Goal: Book appointment/travel/reservation

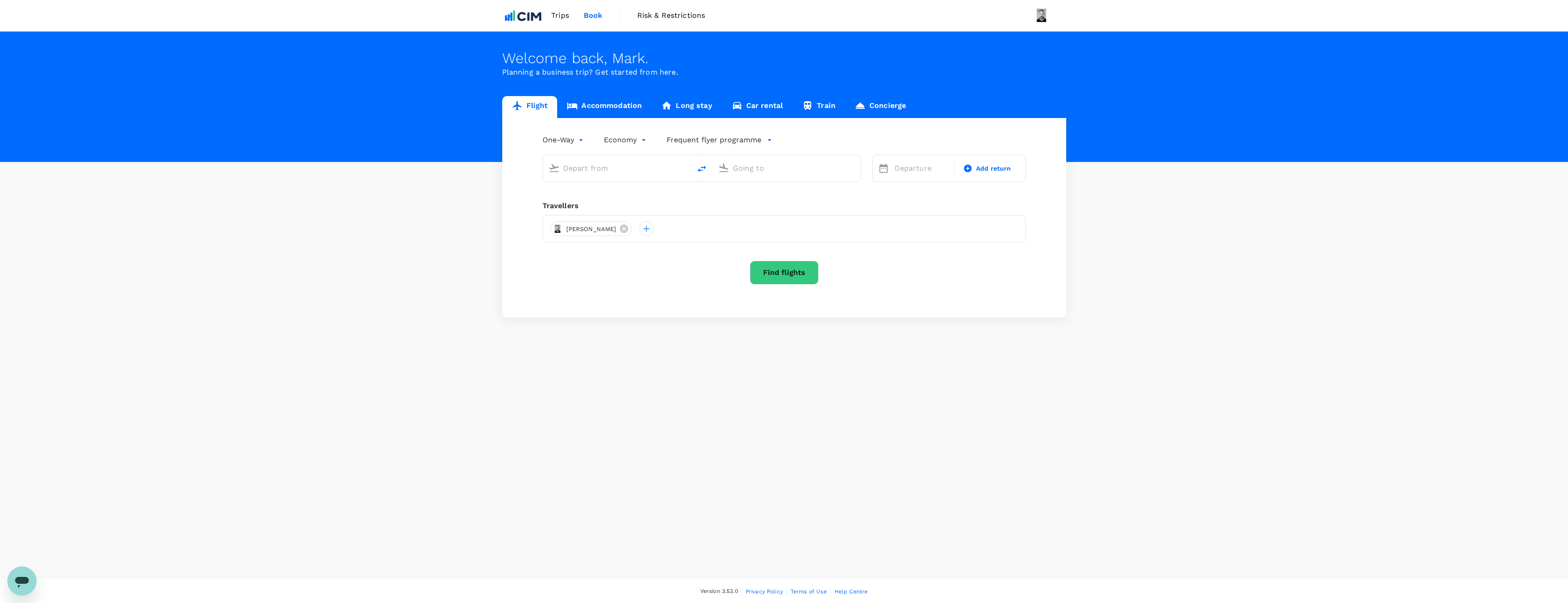
type input "roundtrip"
type input "premium-economy"
type input "[GEOGRAPHIC_DATA], [GEOGRAPHIC_DATA] (any)"
type input "London Heathrow (LHR)"
click at [610, 106] on link "Accommodation" at bounding box center [604, 107] width 94 height 22
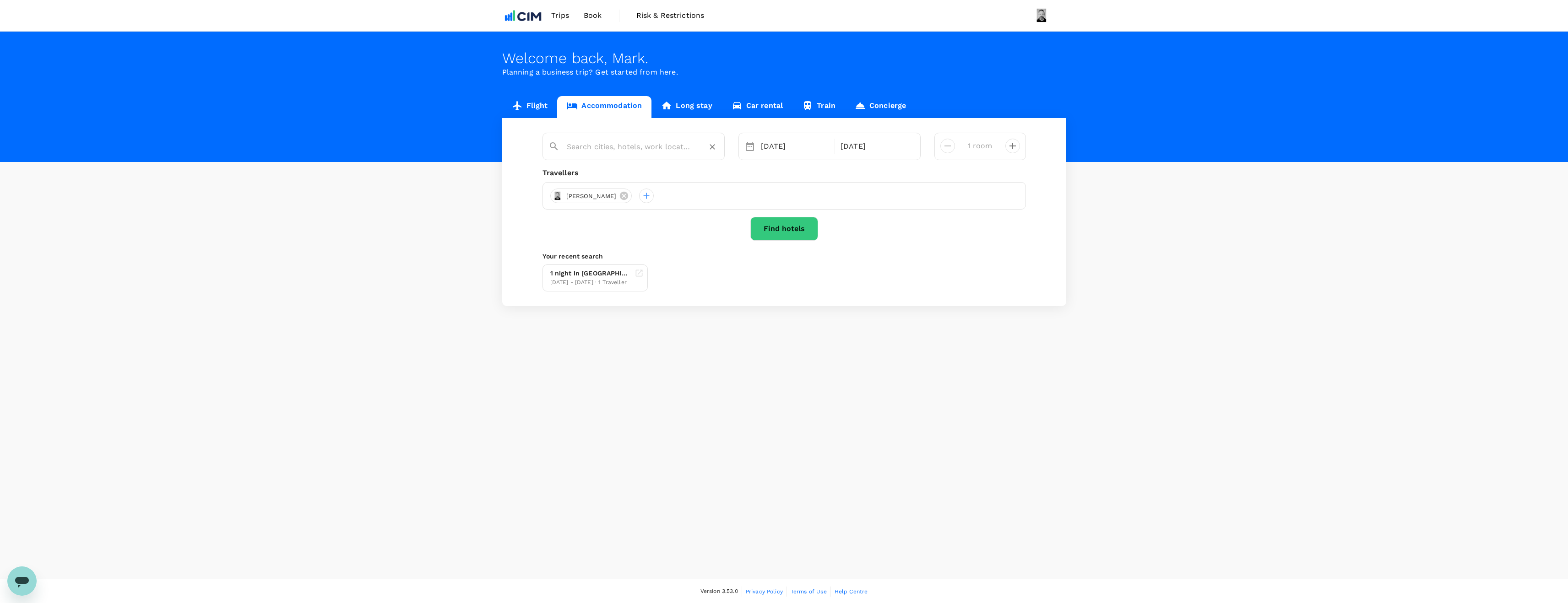
click at [652, 150] on input "text" at bounding box center [630, 146] width 127 height 14
click at [644, 194] on div "St Paul's St Paul's, [GEOGRAPHIC_DATA], [GEOGRAPHIC_DATA], [GEOGRAPHIC_DATA]" at bounding box center [639, 211] width 167 height 34
type input "St Paul's"
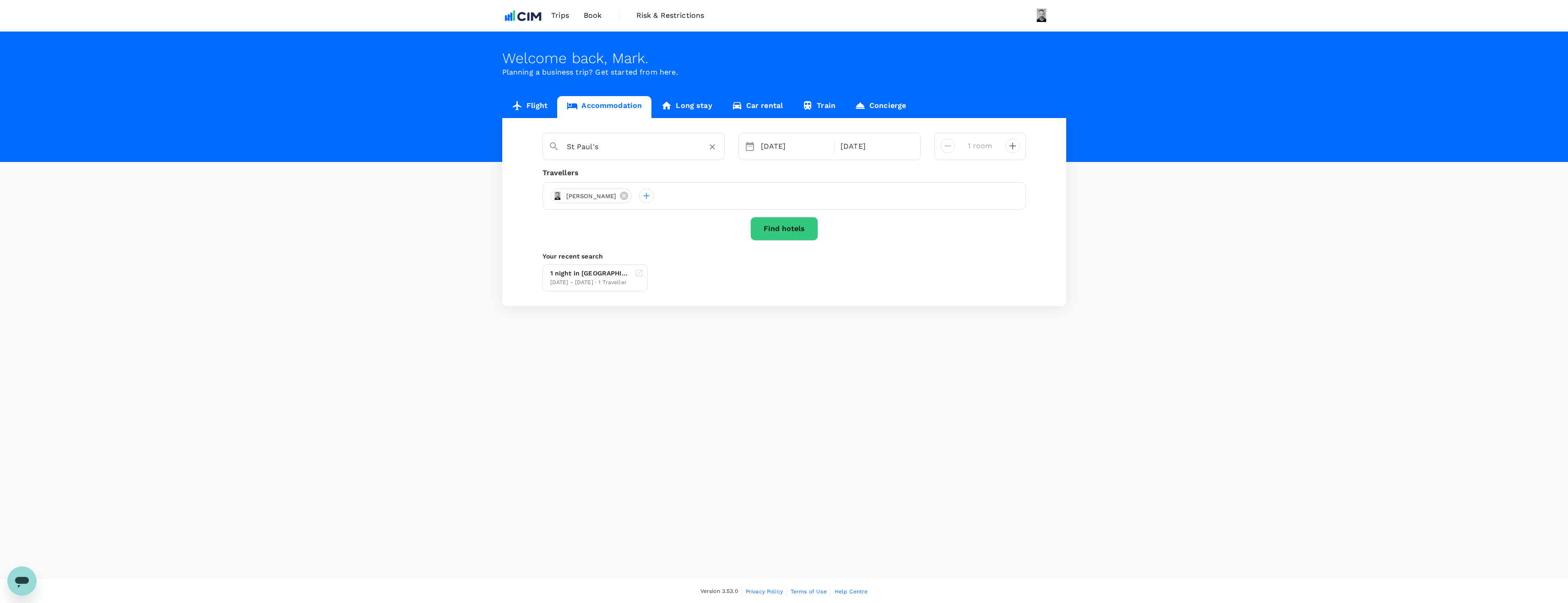
click at [782, 227] on button "Find hotels" at bounding box center [784, 228] width 68 height 24
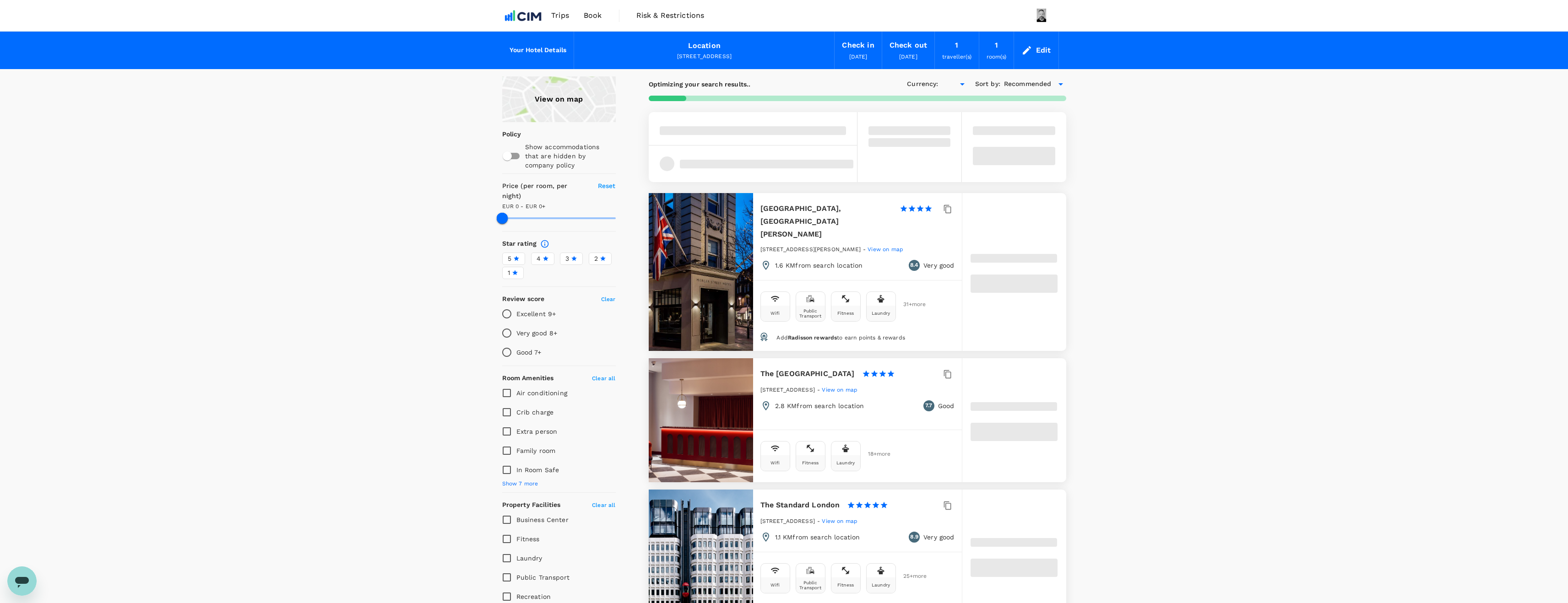
type input "335"
type input "EUR"
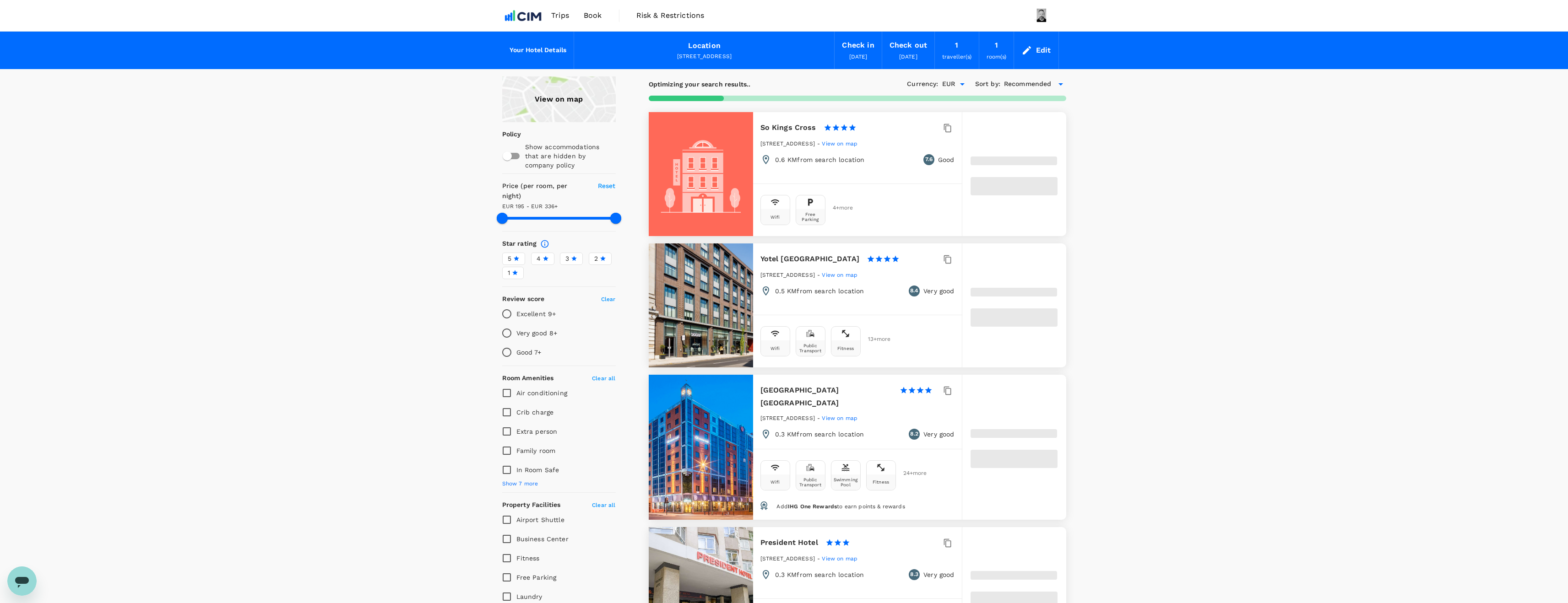
type input "334.91"
type input "194.57"
type input "334.57"
type input "19.57"
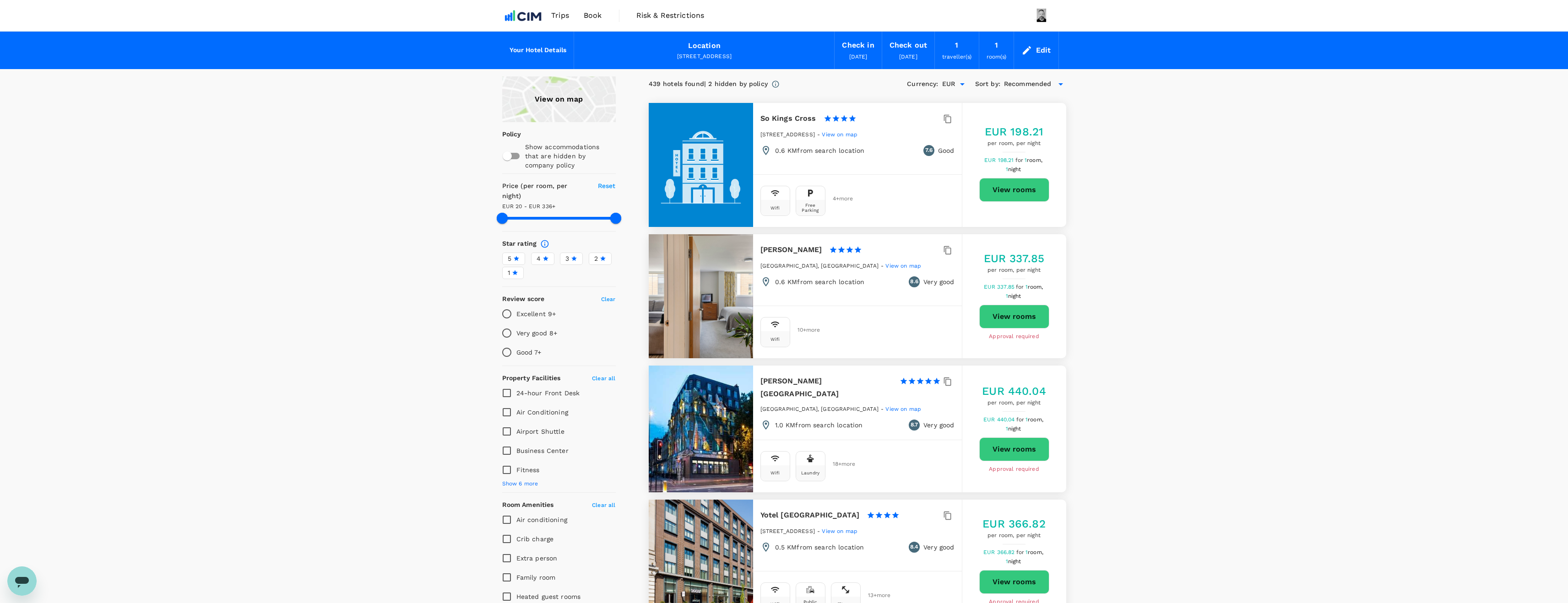
click at [580, 103] on div "View on map" at bounding box center [559, 99] width 114 height 46
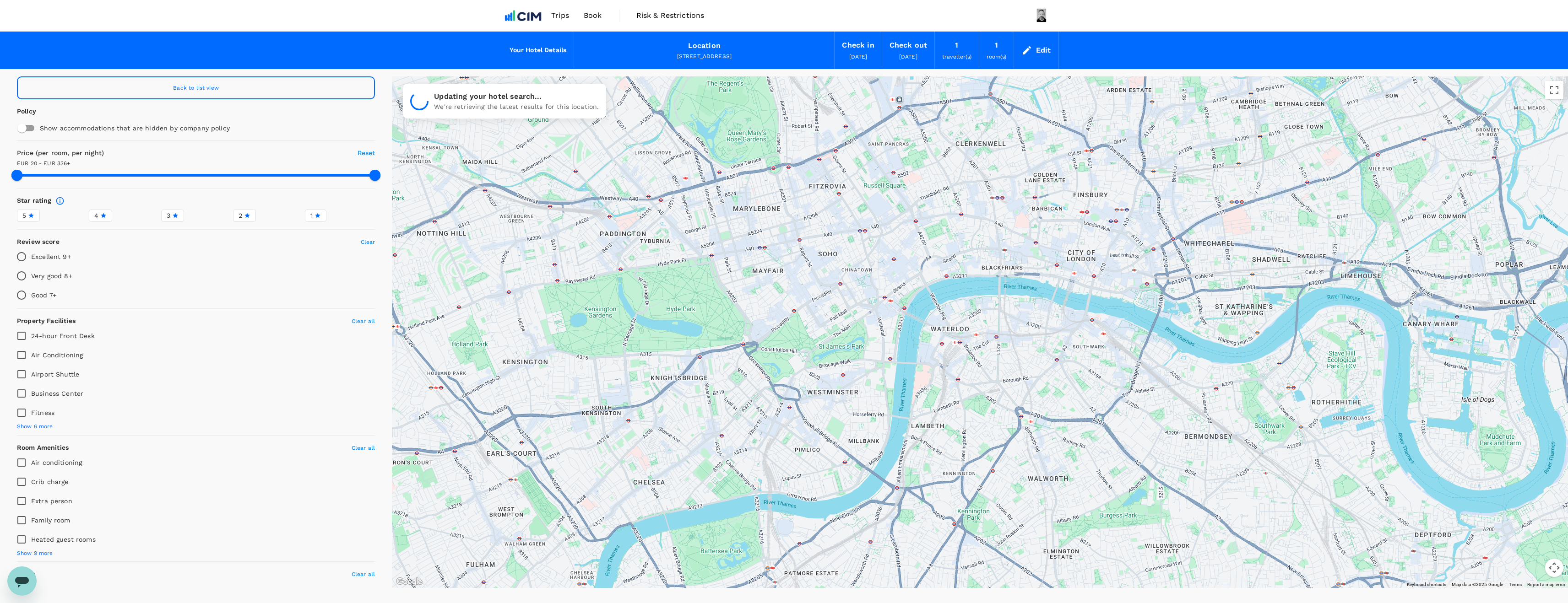
drag, startPoint x: 1061, startPoint y: 504, endPoint x: 1018, endPoint y: 294, distance: 214.4
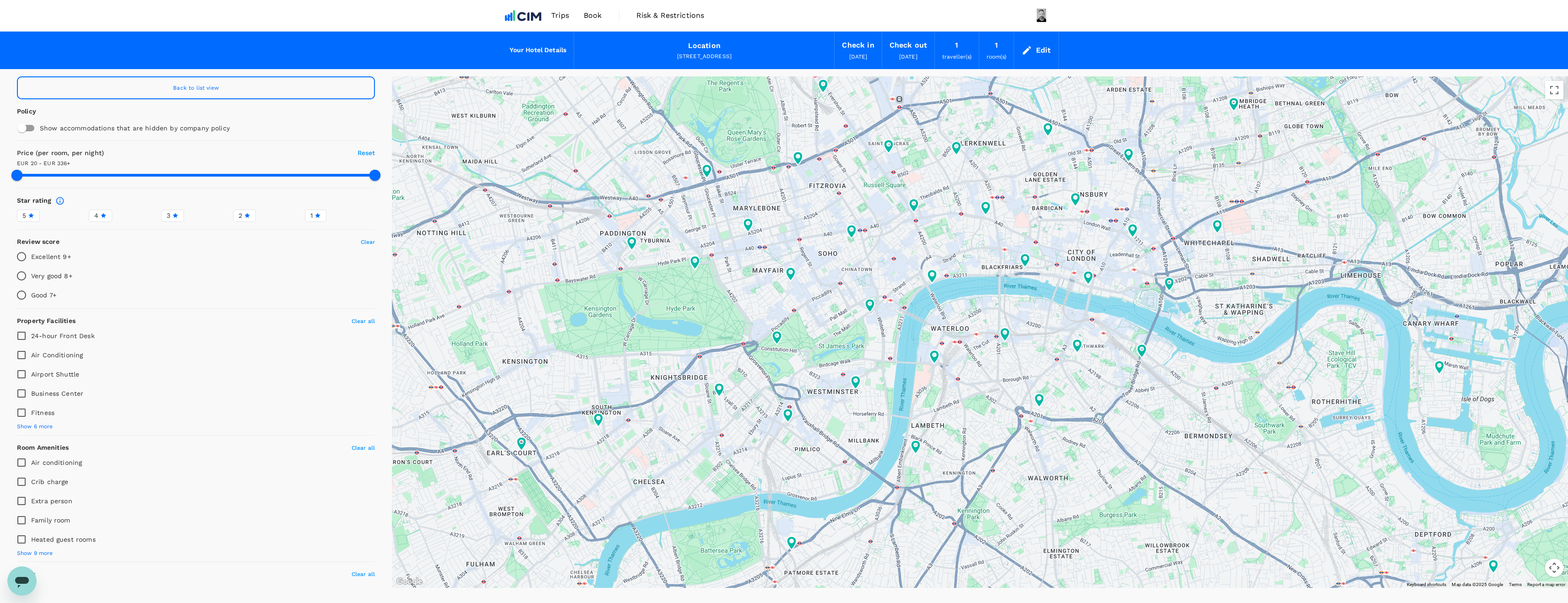
type input "334.57"
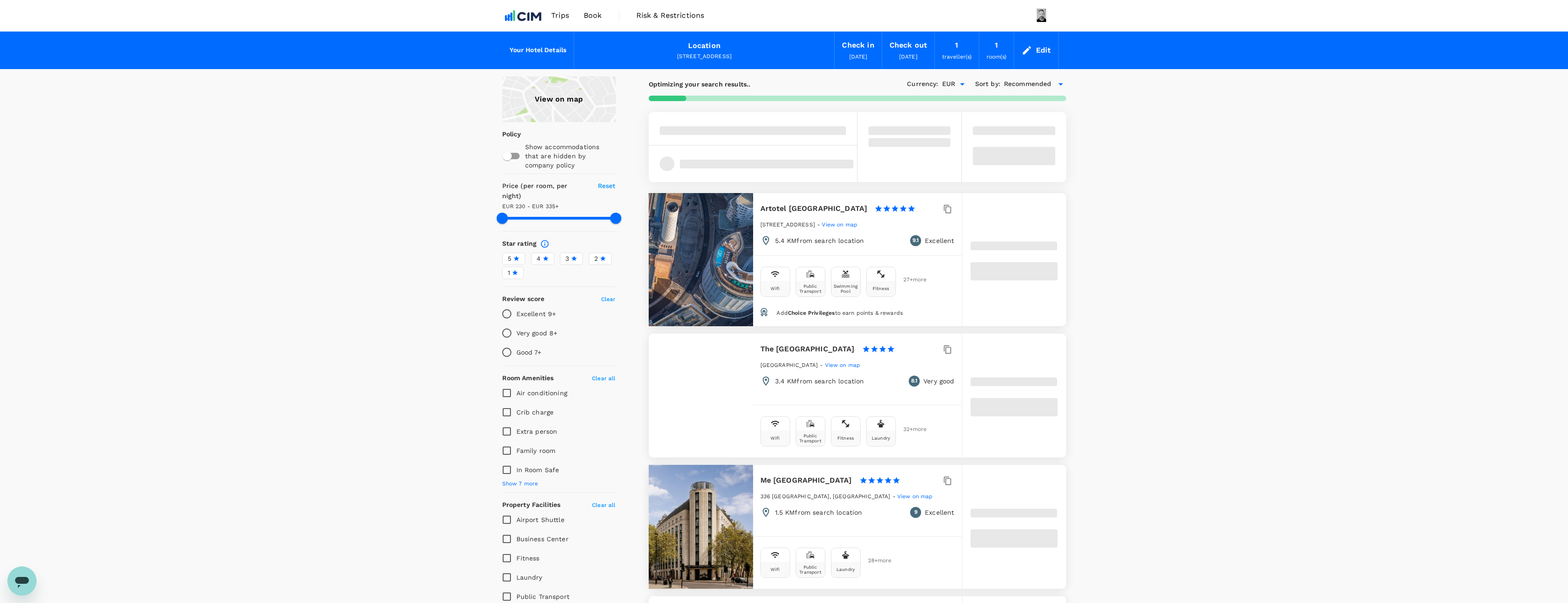
type input "334.91"
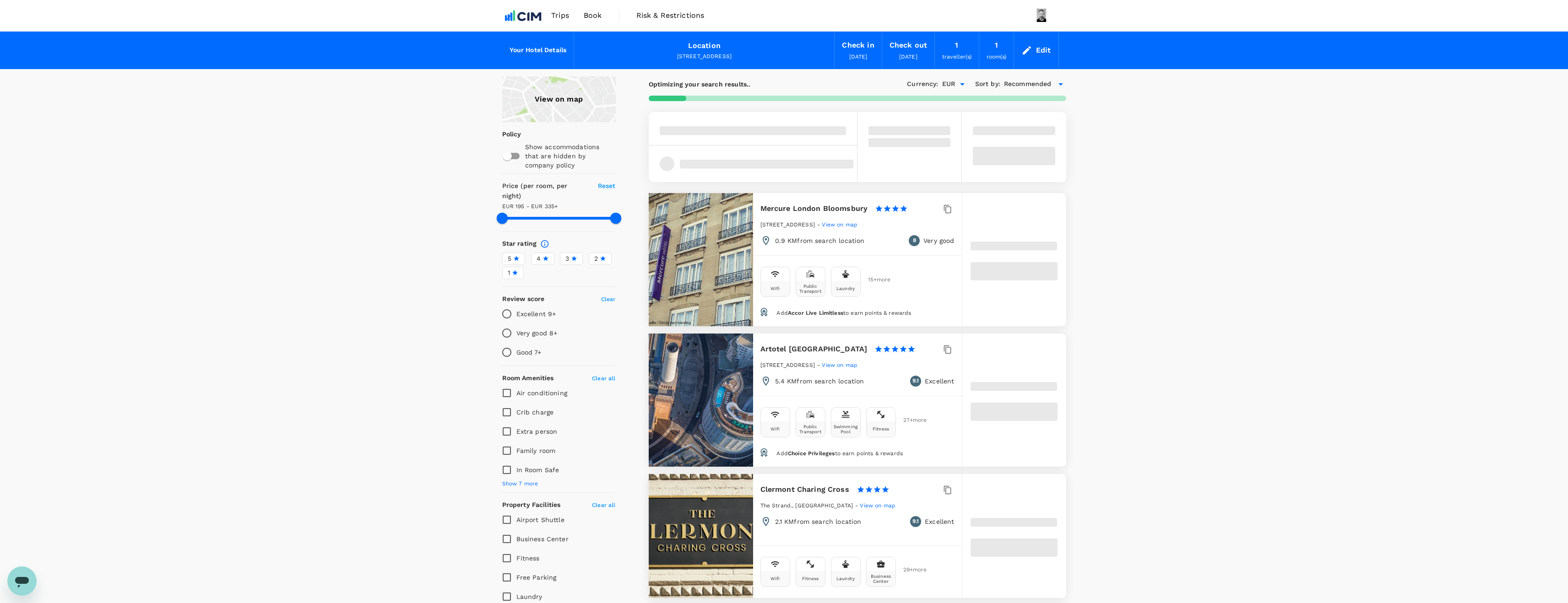
type input "194.91"
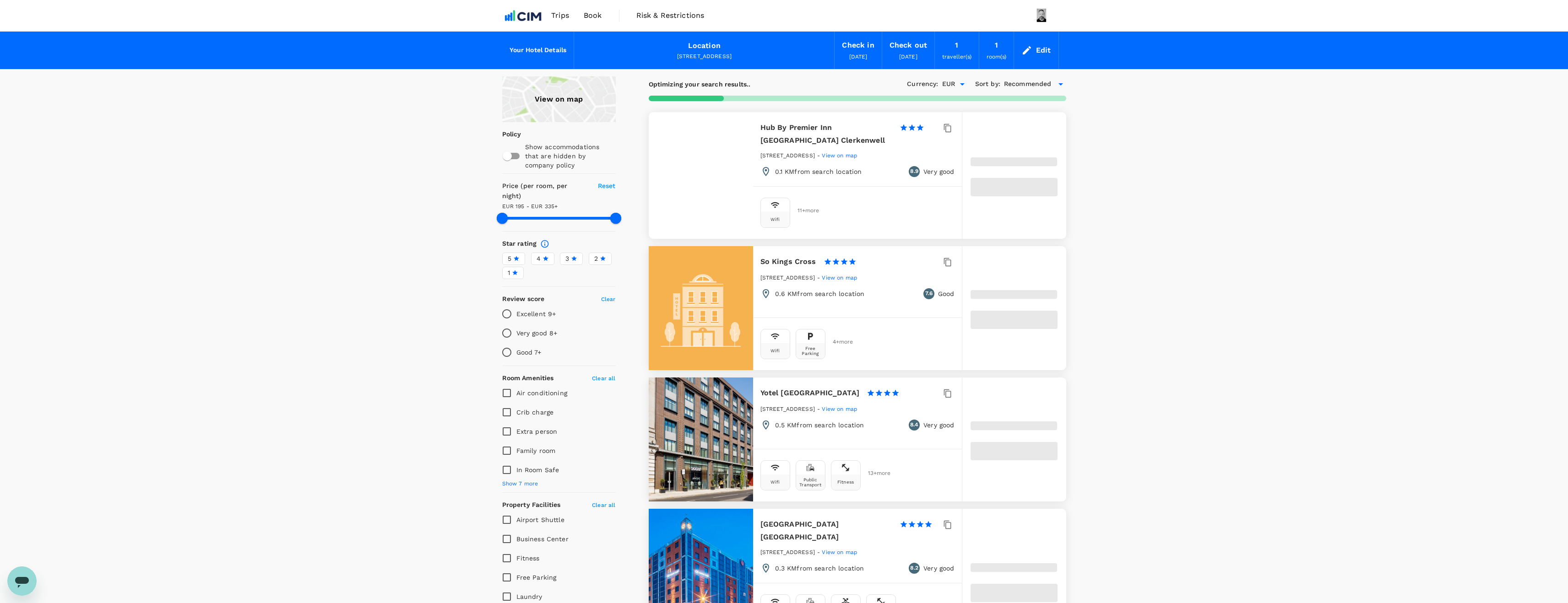
click at [576, 106] on div "View on map" at bounding box center [559, 99] width 114 height 46
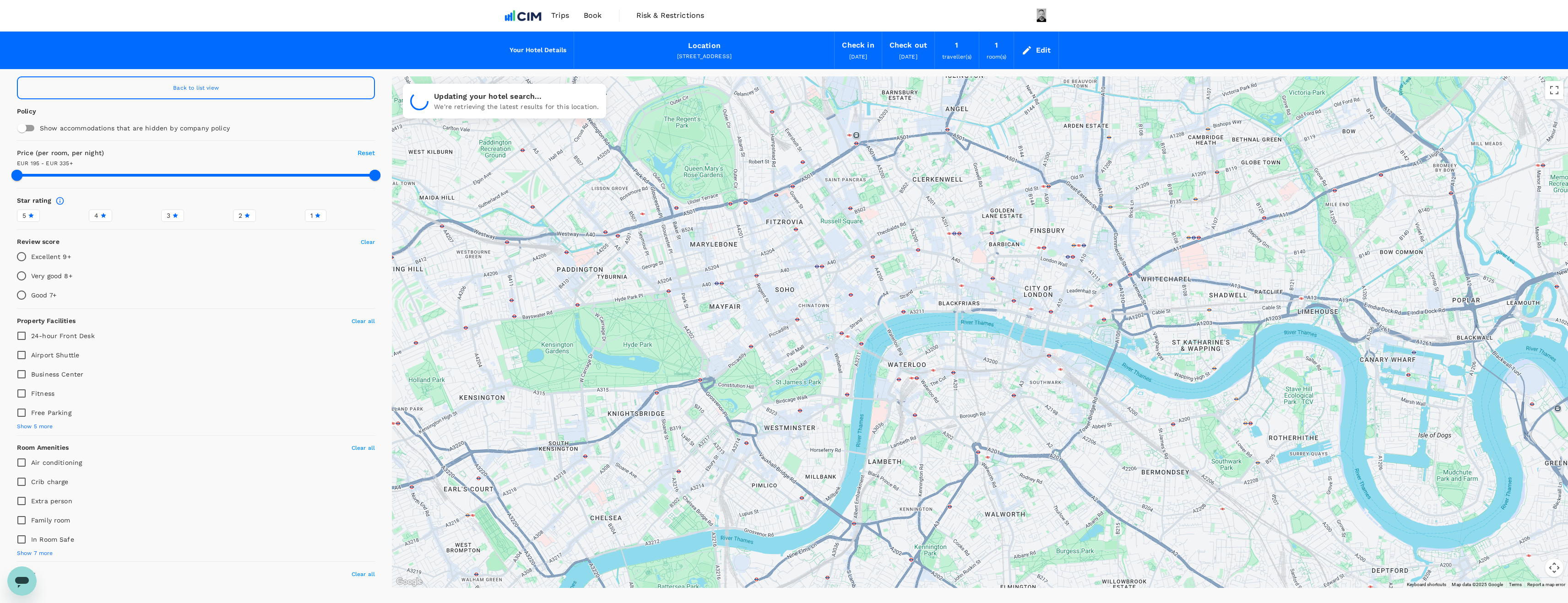
drag, startPoint x: 1004, startPoint y: 440, endPoint x: 968, endPoint y: 320, distance: 125.3
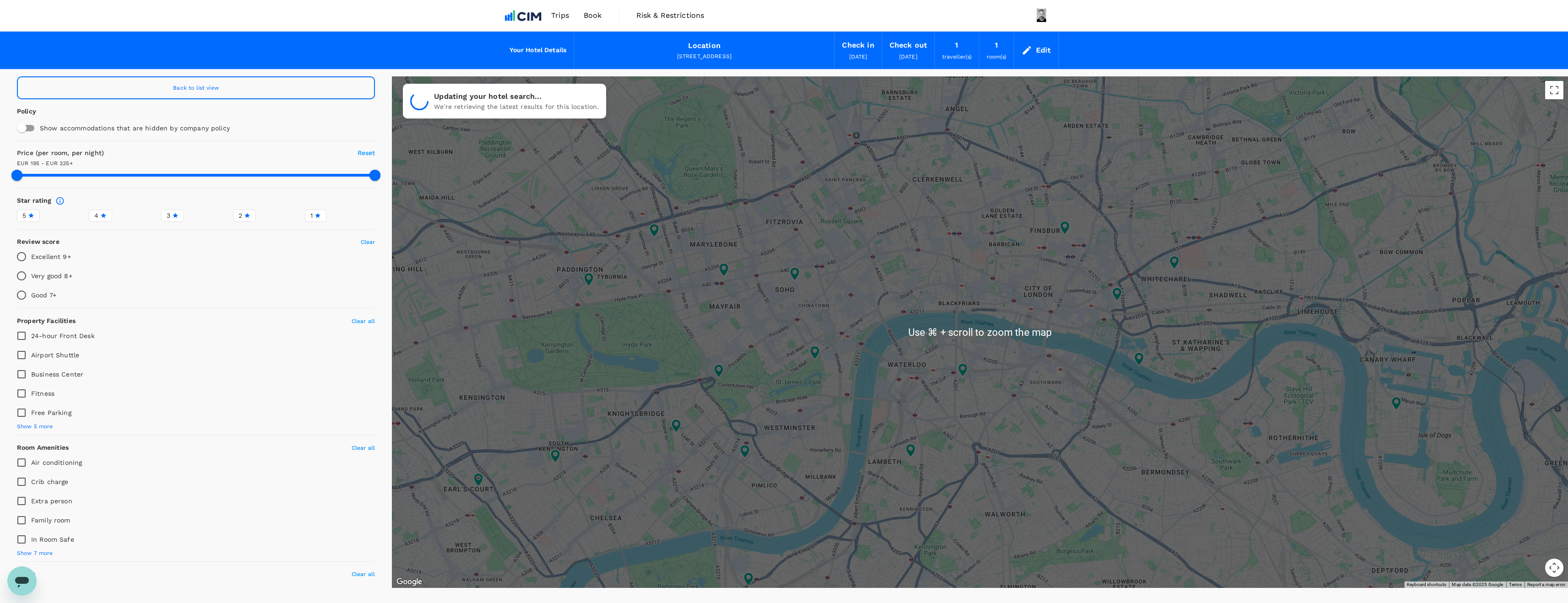
click at [936, 321] on div at bounding box center [980, 332] width 1176 height 511
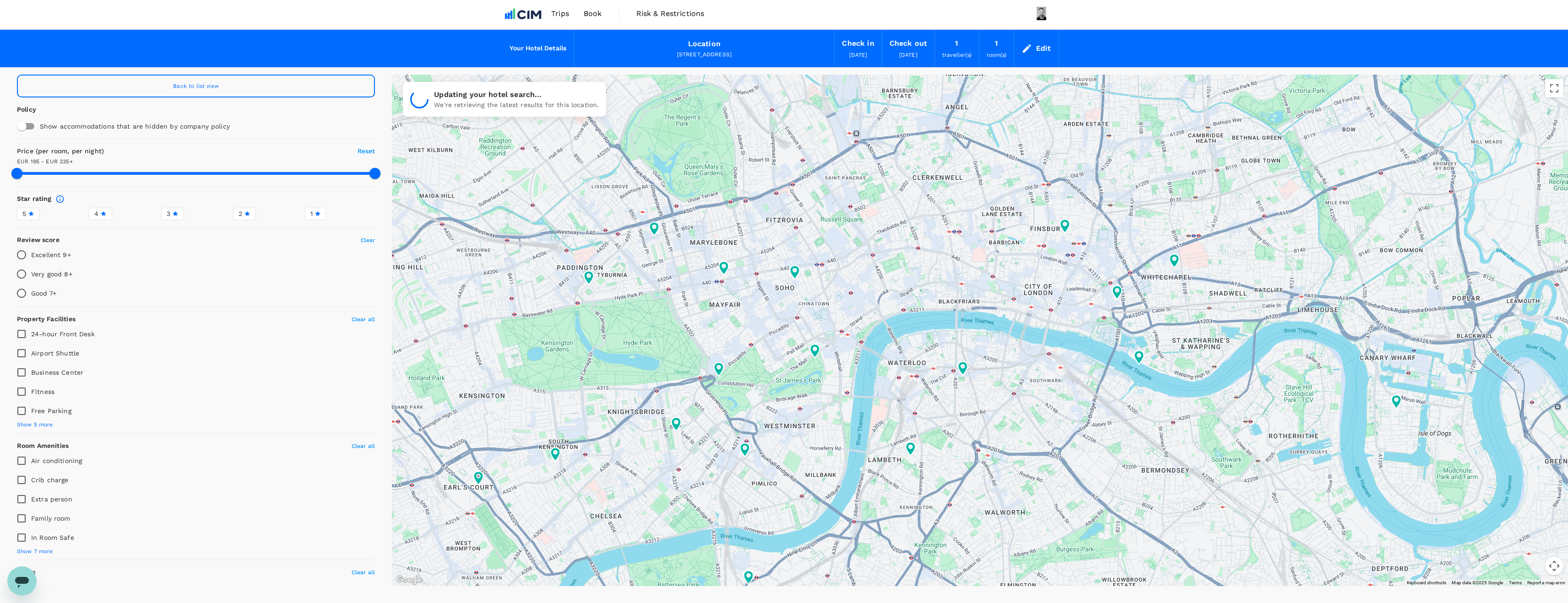
type input "335.38"
type input "74.38"
type input "334.58"
type input "27.58"
drag, startPoint x: 367, startPoint y: 173, endPoint x: 380, endPoint y: 170, distance: 13.3
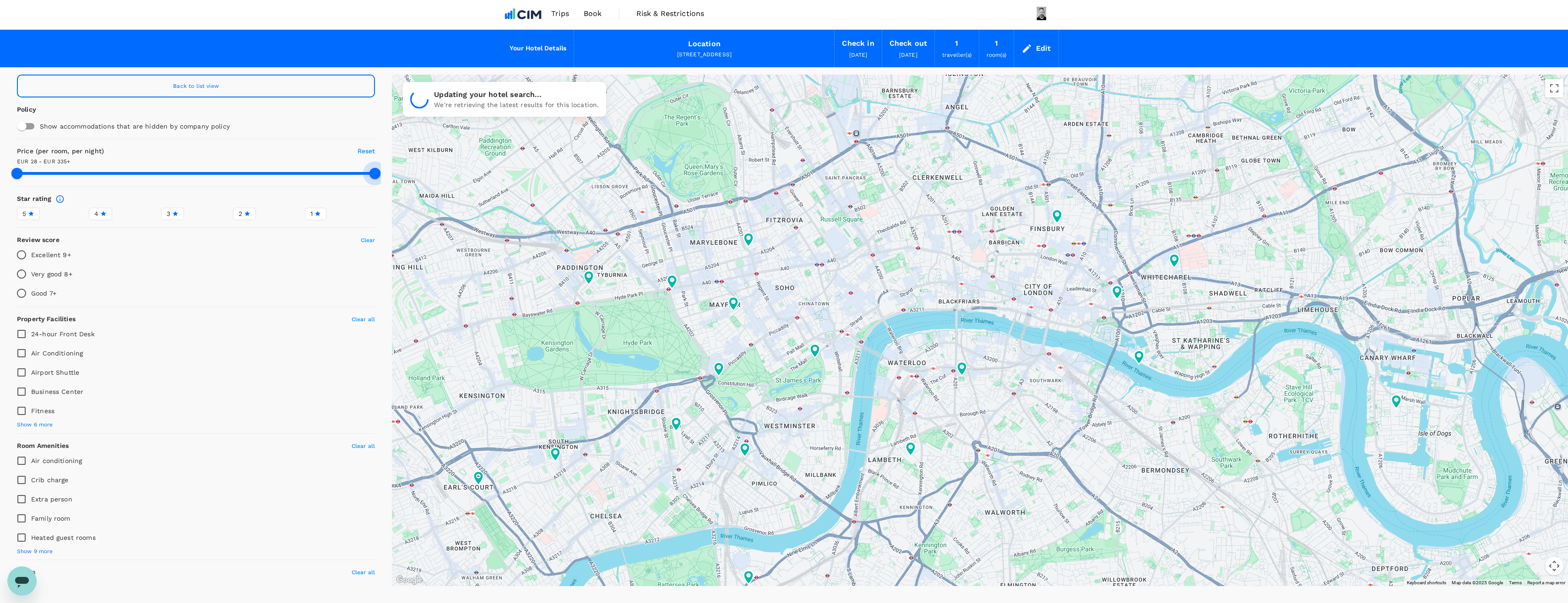
click at [380, 170] on div "Back to list view Policy Show accommodations that are hidden by company policy …" at bounding box center [196, 327] width 370 height 505
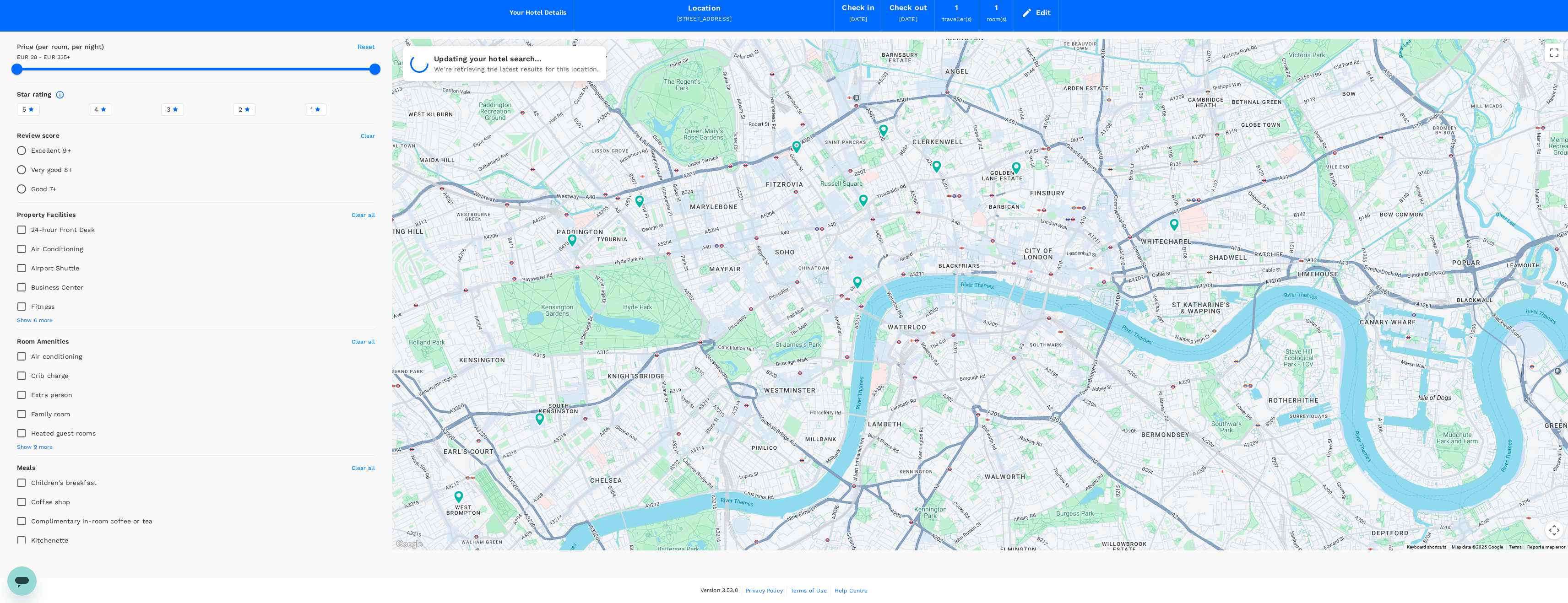
scroll to position [0, 0]
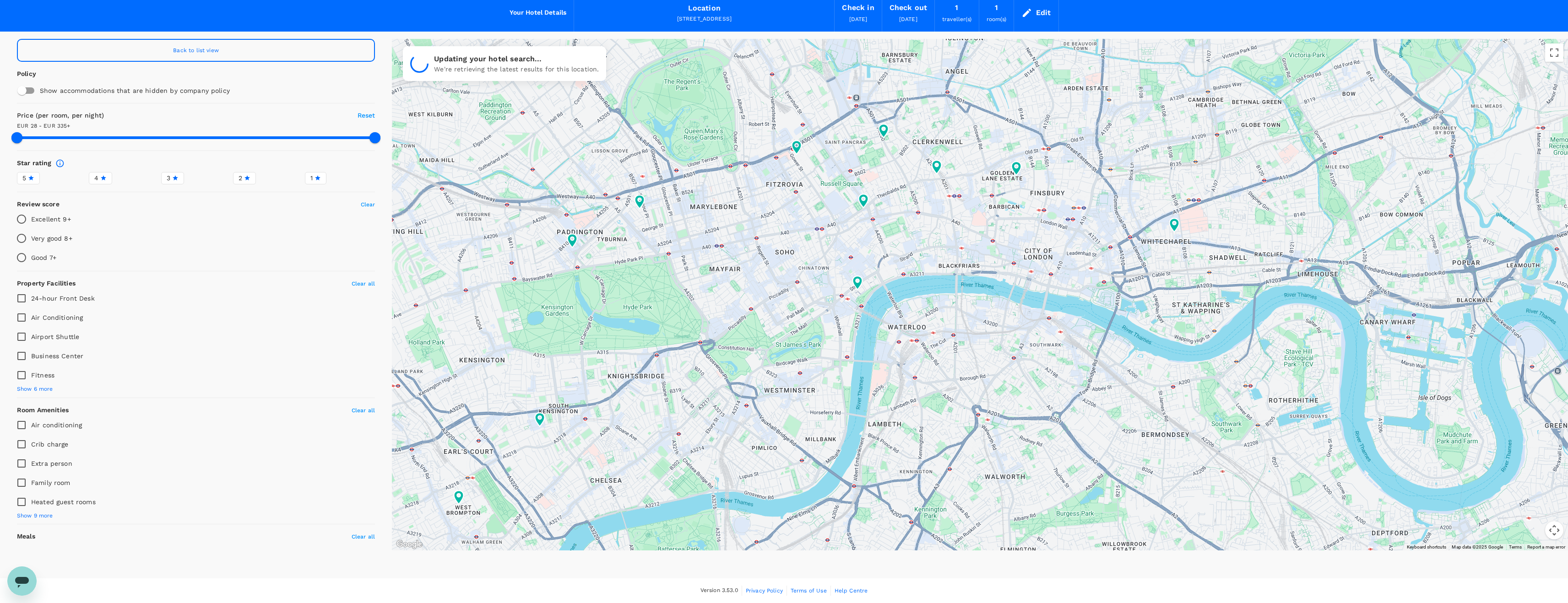
type input "334.58"
click at [32, 92] on input "checkbox" at bounding box center [21, 90] width 52 height 17
checkbox input "true"
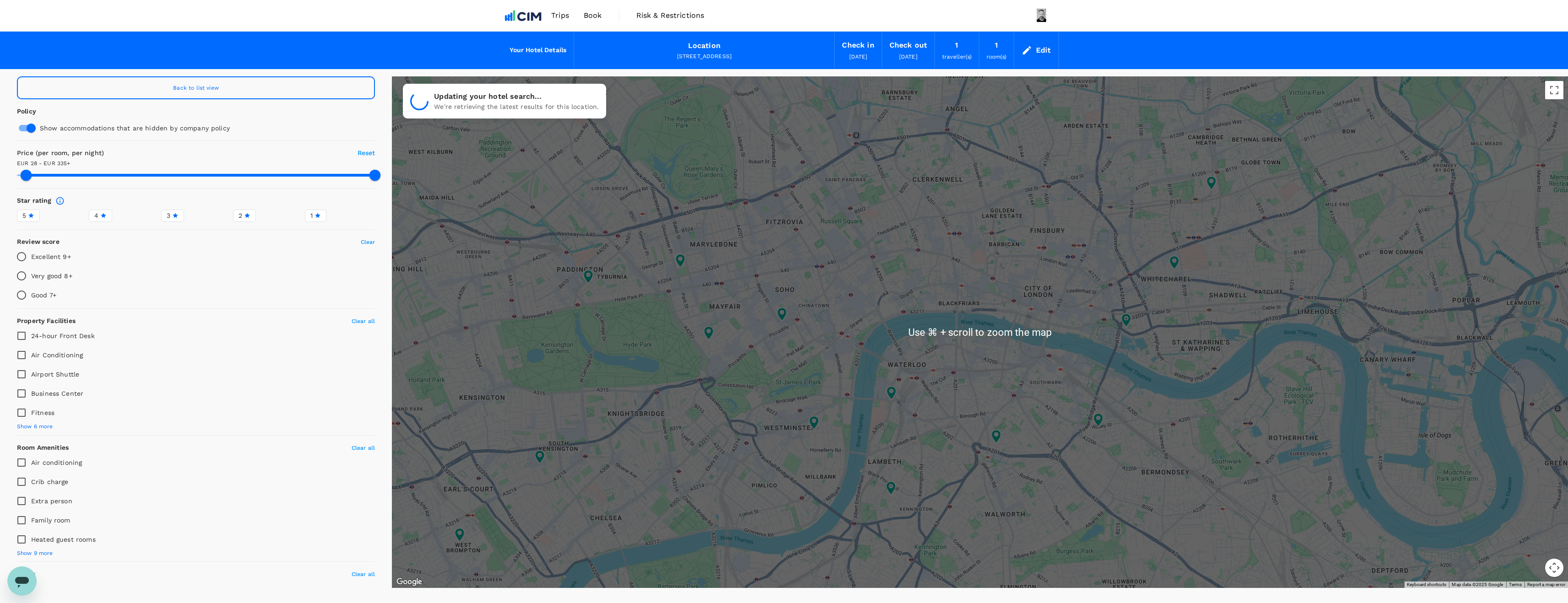
click at [915, 296] on div at bounding box center [980, 332] width 1176 height 511
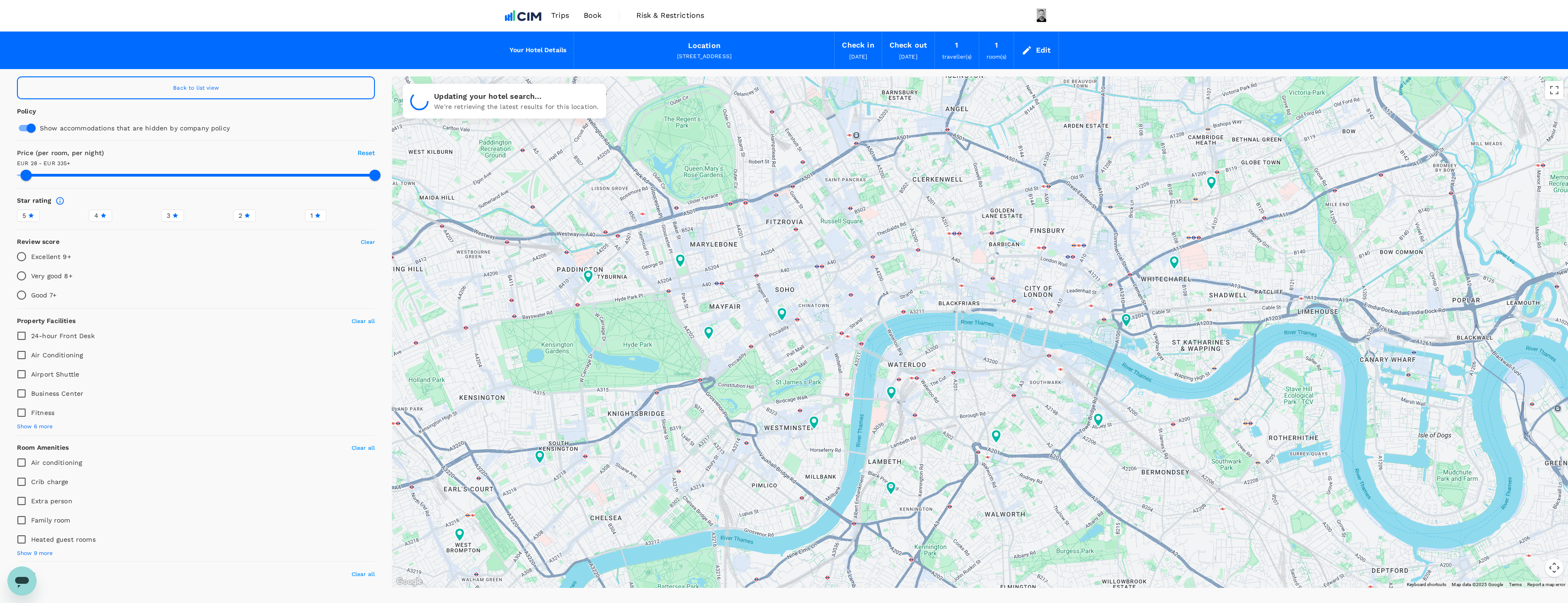
click at [912, 310] on div at bounding box center [980, 332] width 1176 height 511
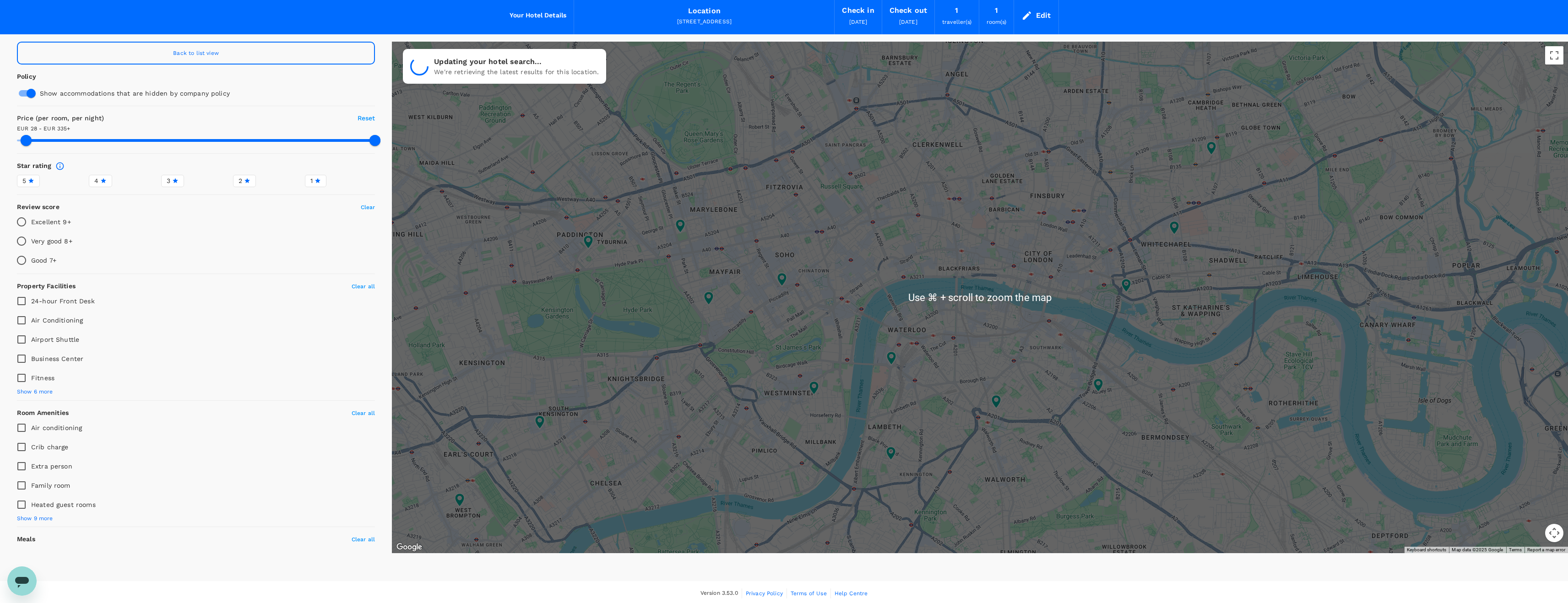
scroll to position [30, 0]
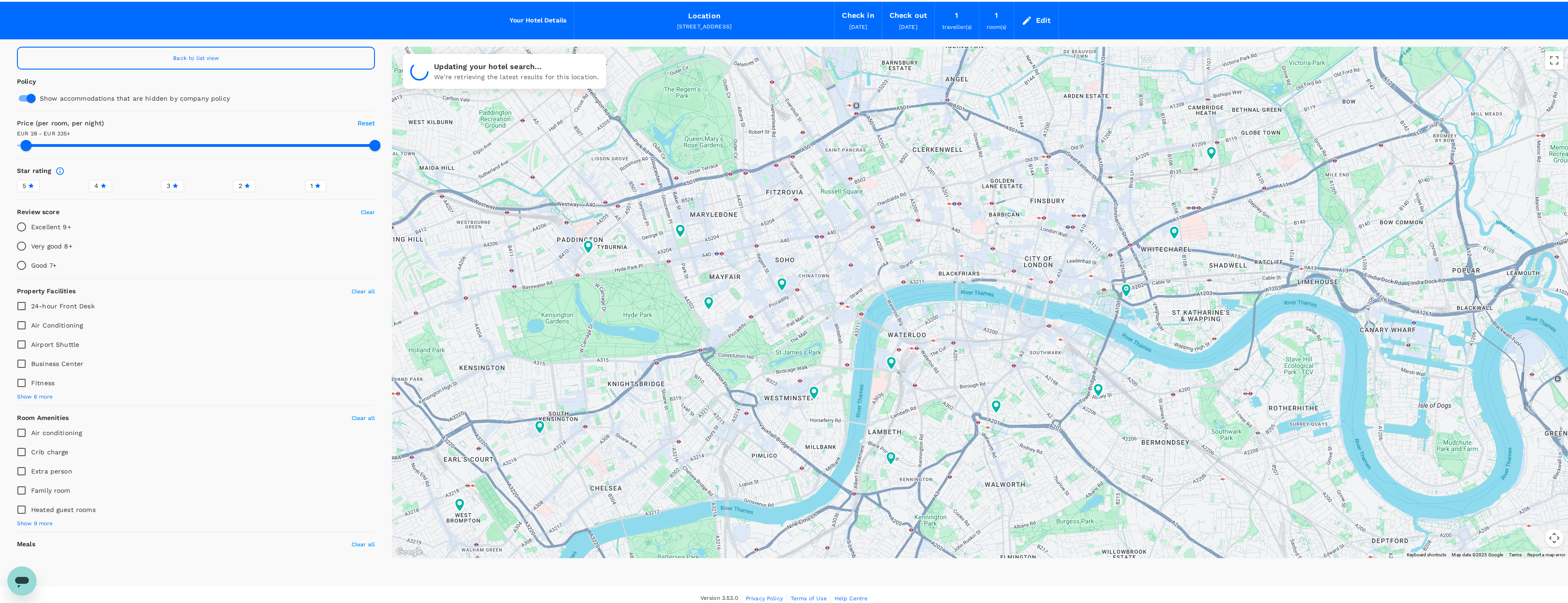
click at [946, 287] on div at bounding box center [980, 302] width 1176 height 511
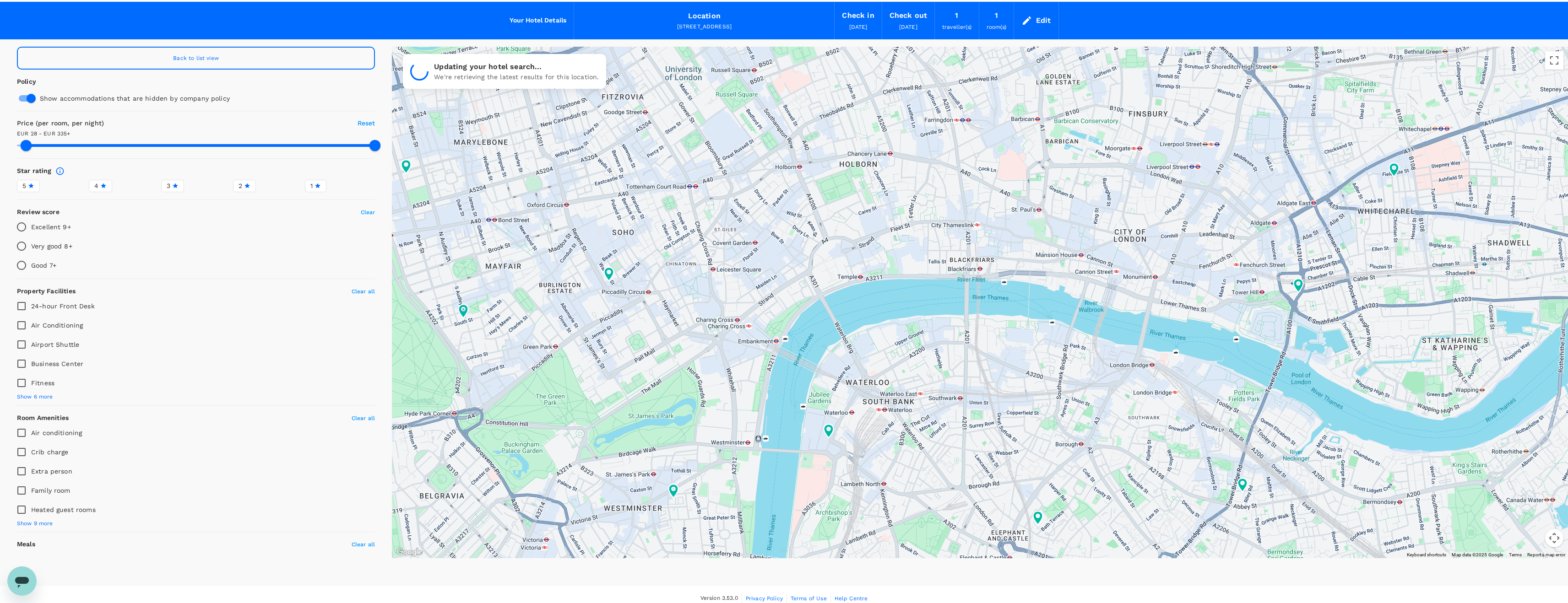
click at [845, 268] on div at bounding box center [980, 302] width 1176 height 511
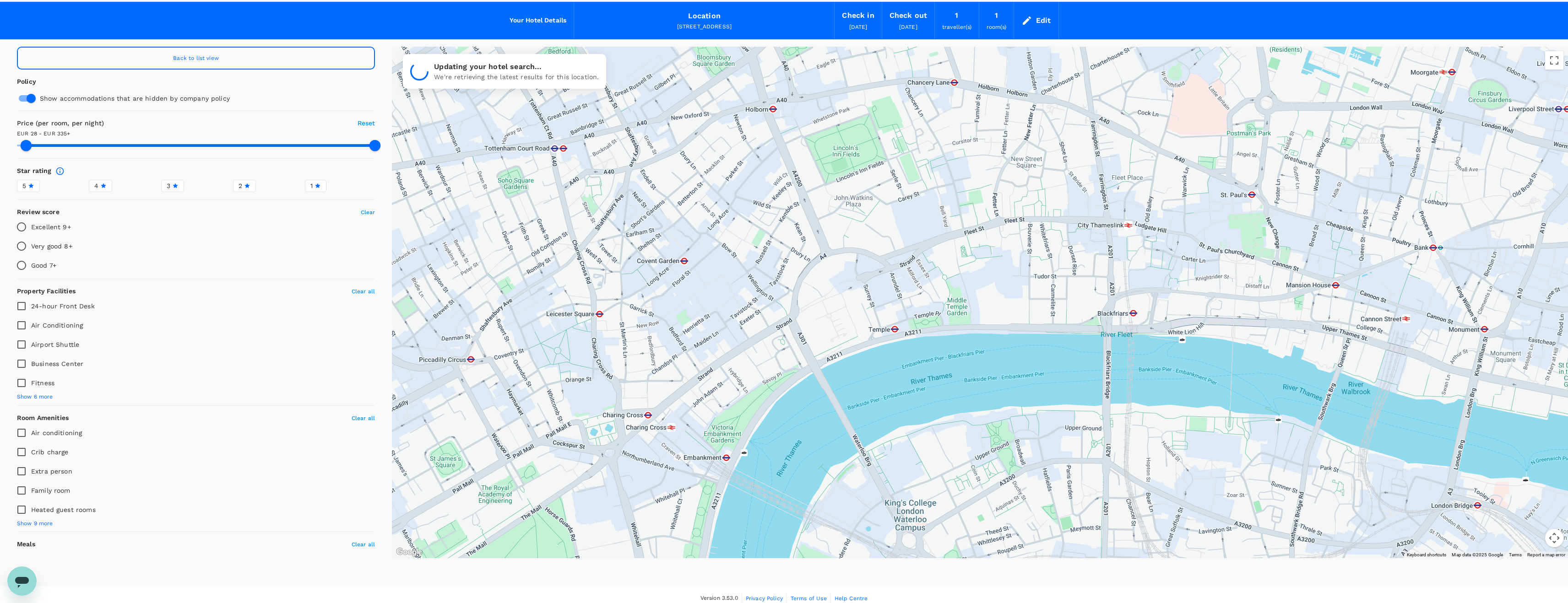
drag, startPoint x: 912, startPoint y: 249, endPoint x: 931, endPoint y: 294, distance: 48.8
click at [931, 294] on div at bounding box center [980, 302] width 1176 height 511
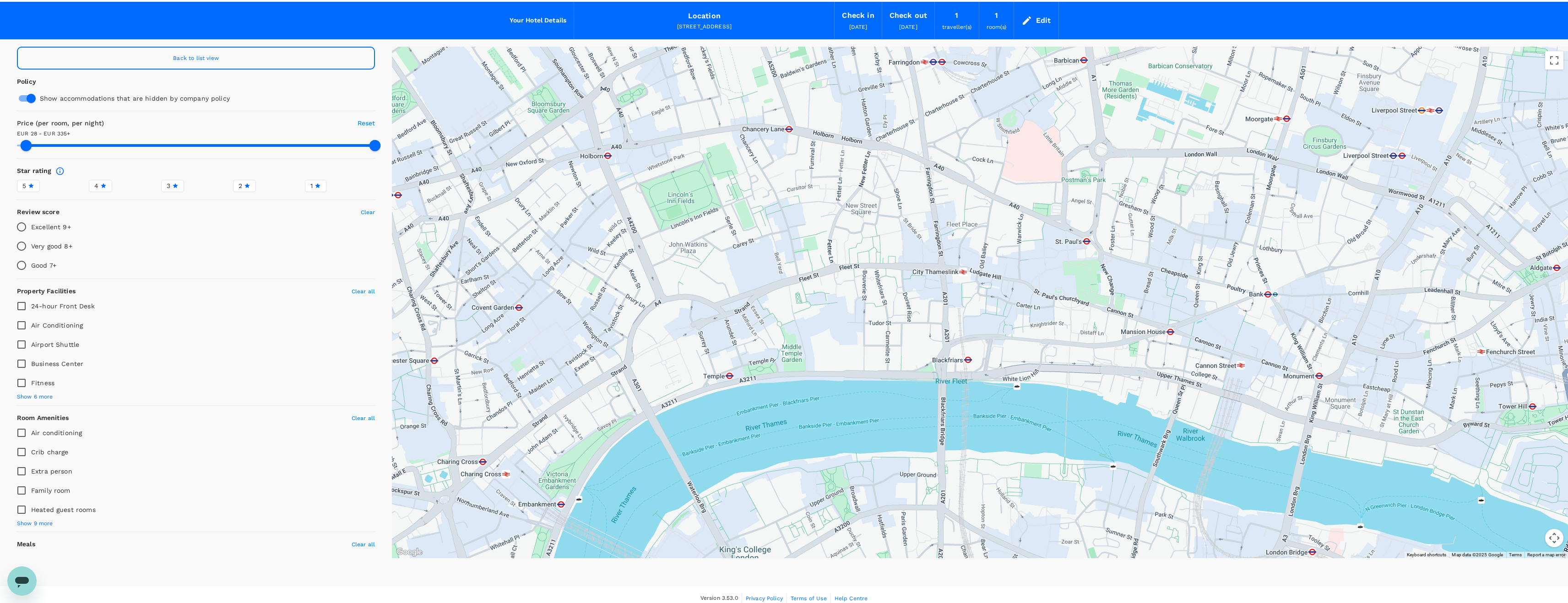
drag, startPoint x: 1318, startPoint y: 304, endPoint x: 1144, endPoint y: 340, distance: 177.7
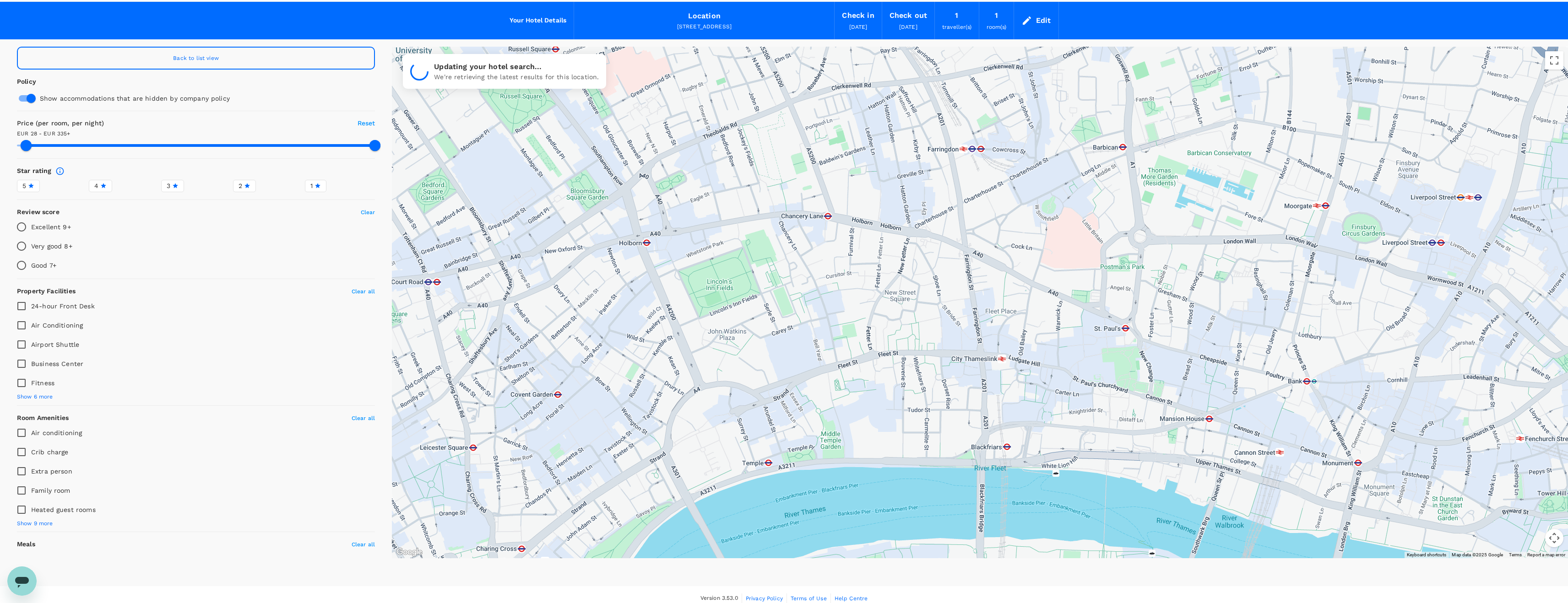
drag, startPoint x: 943, startPoint y: 290, endPoint x: 982, endPoint y: 379, distance: 97.2
click at [982, 379] on div at bounding box center [980, 302] width 1176 height 511
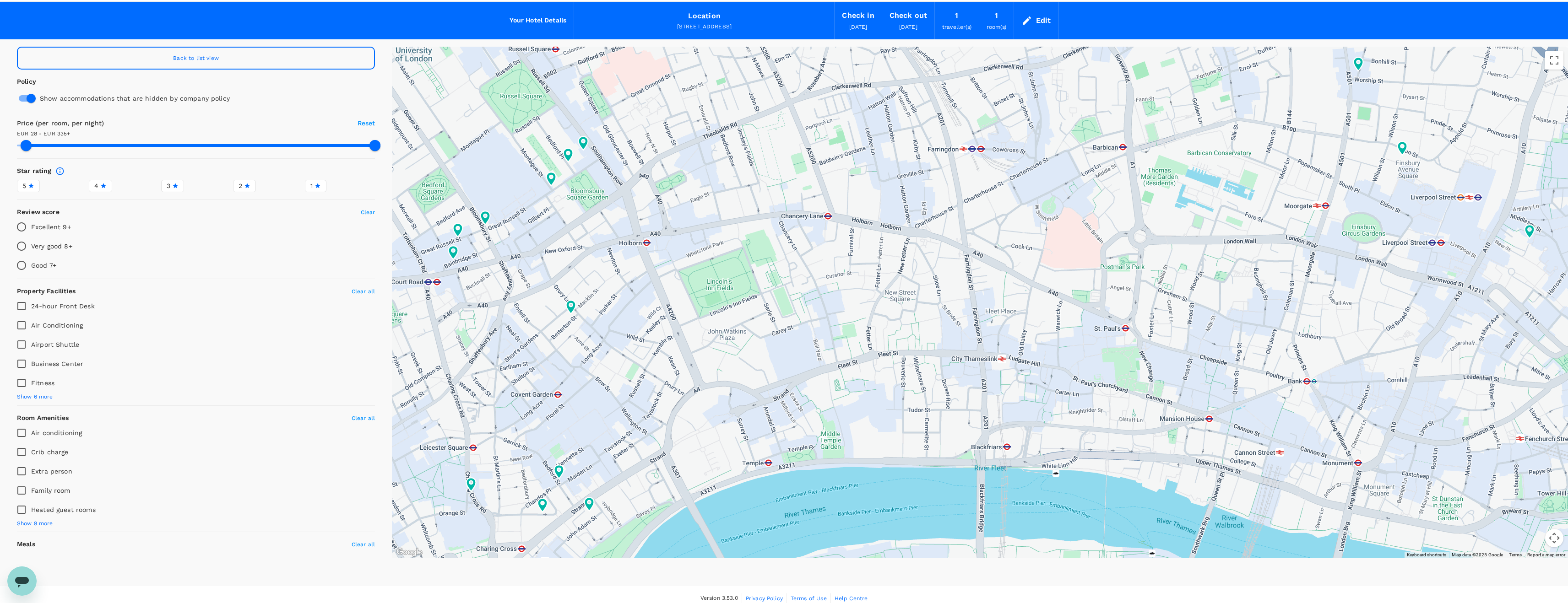
type input "334.58"
